Goal: Task Accomplishment & Management: Manage account settings

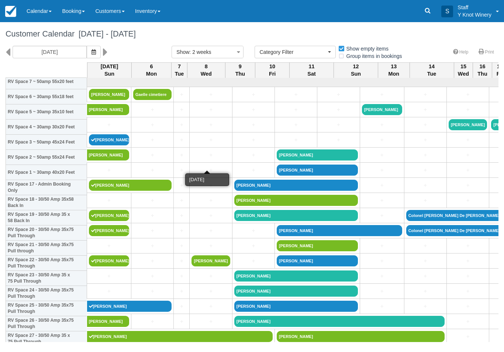
select select
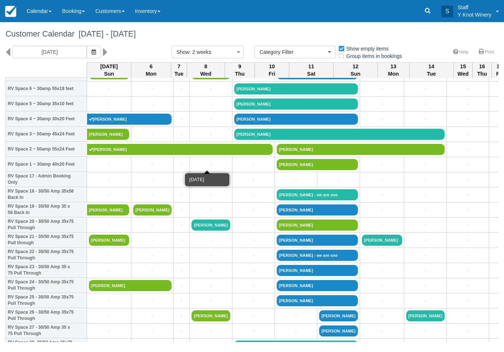
scroll to position [188, 0]
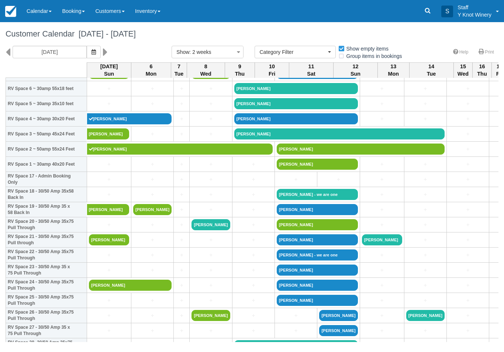
click at [87, 54] on button "button" at bounding box center [94, 52] width 14 height 13
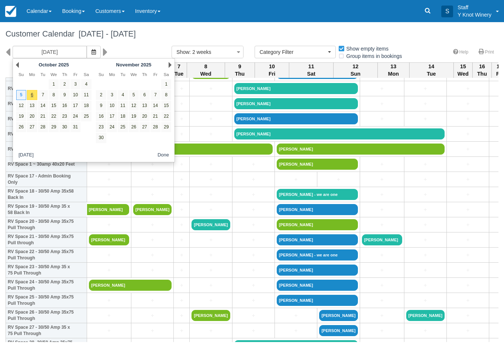
click at [36, 94] on link "6" at bounding box center [32, 95] width 10 height 10
type input "10/06/25"
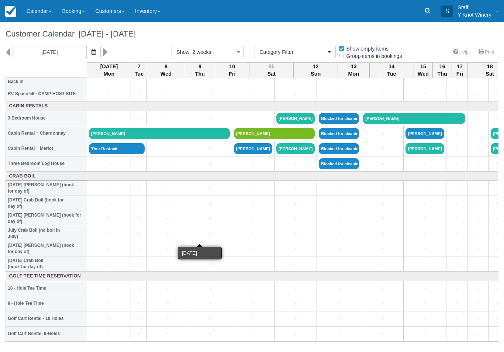
scroll to position [863, 0]
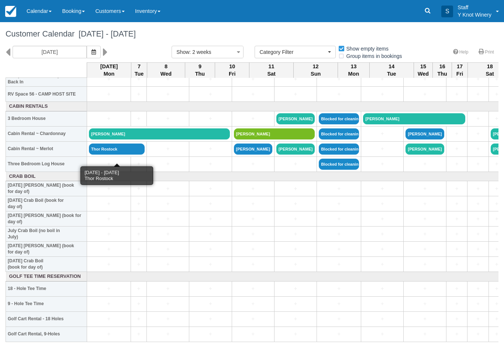
click at [124, 155] on link "Thor Rostock" at bounding box center [117, 149] width 56 height 11
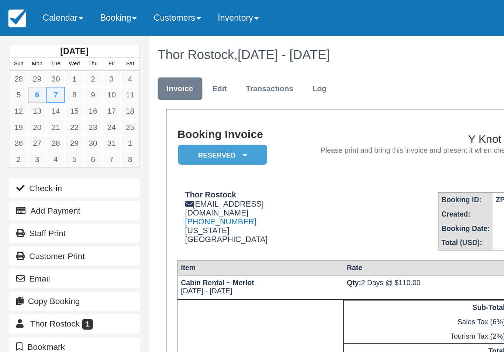
click at [43, 12] on link "Calendar" at bounding box center [38, 11] width 35 height 22
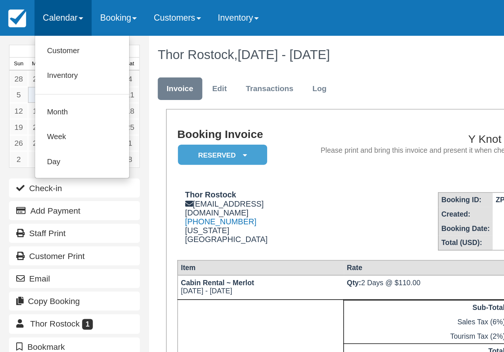
click at [38, 35] on link "Customer" at bounding box center [51, 32] width 58 height 16
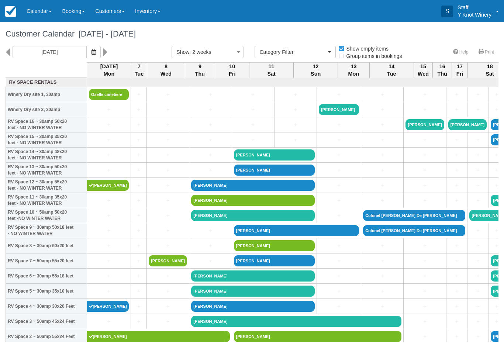
select select
